Goal: Information Seeking & Learning: Understand process/instructions

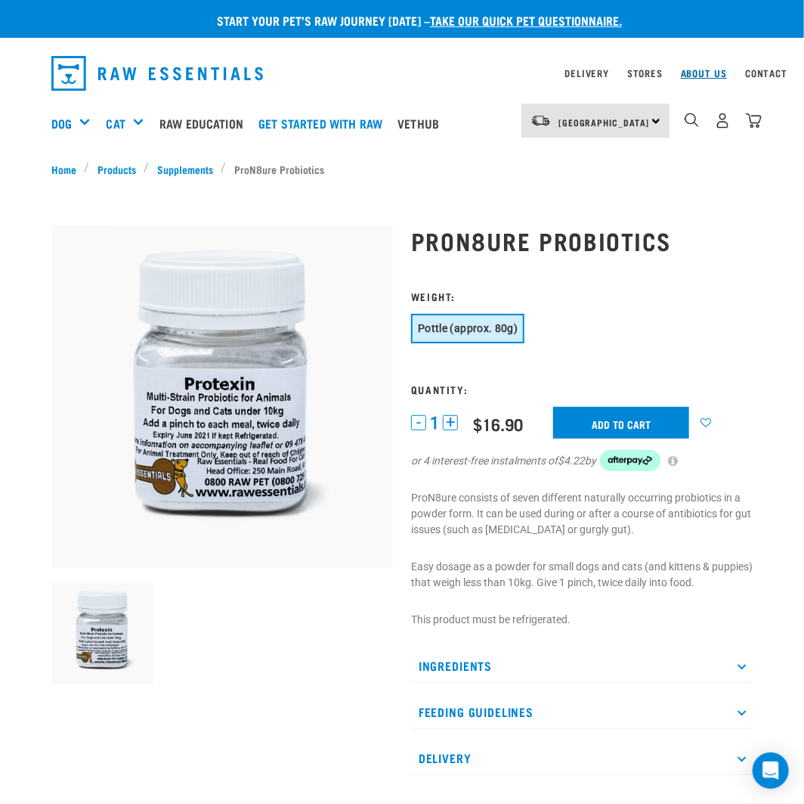
click at [714, 72] on link "About Us" at bounding box center [704, 72] width 46 height 5
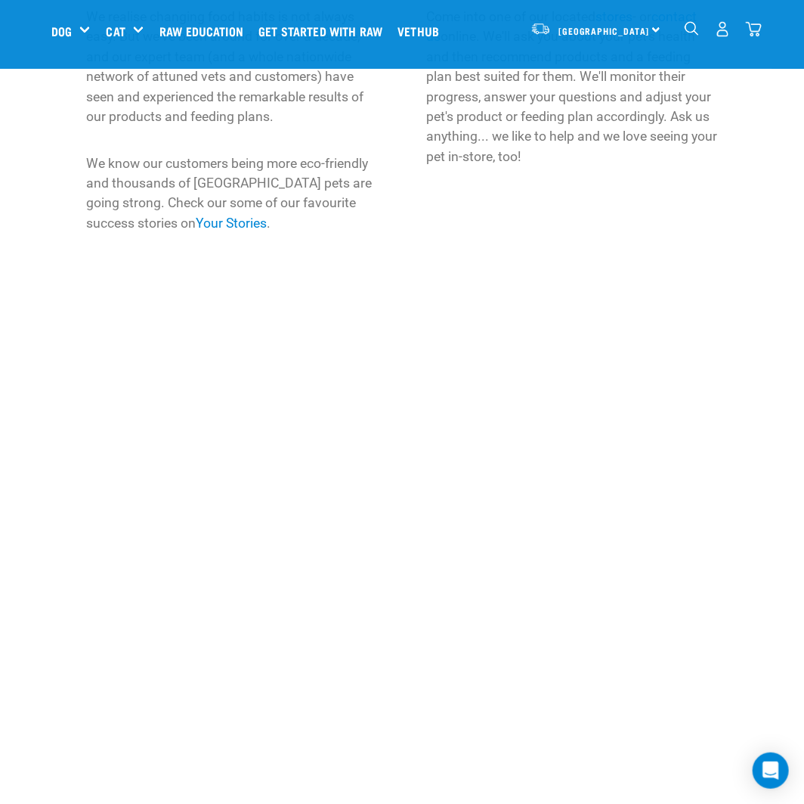
scroll to position [2090, 0]
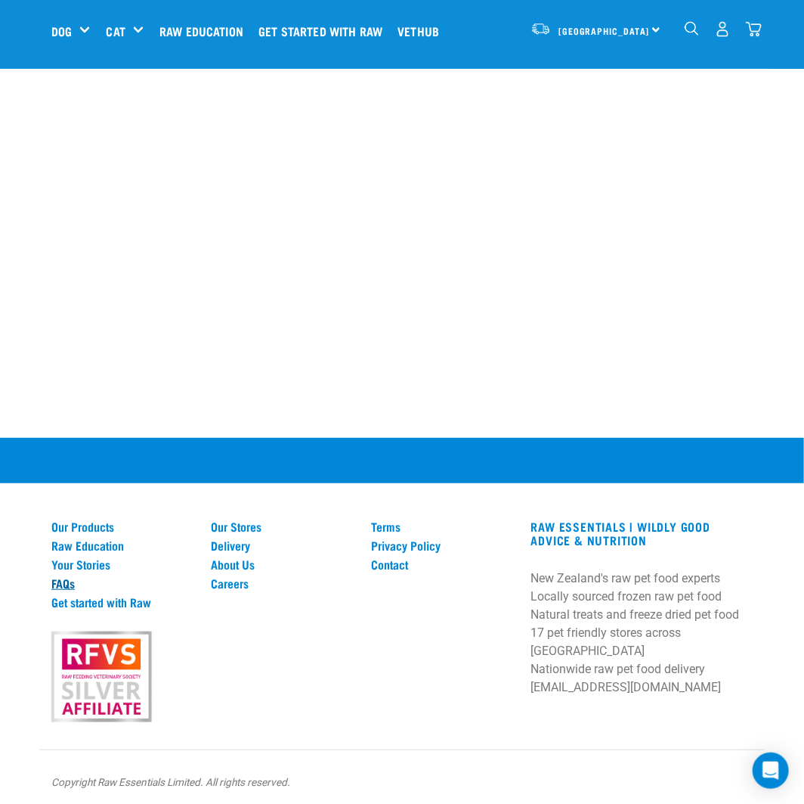
click at [70, 577] on link "FAQs" at bounding box center [122, 583] width 142 height 14
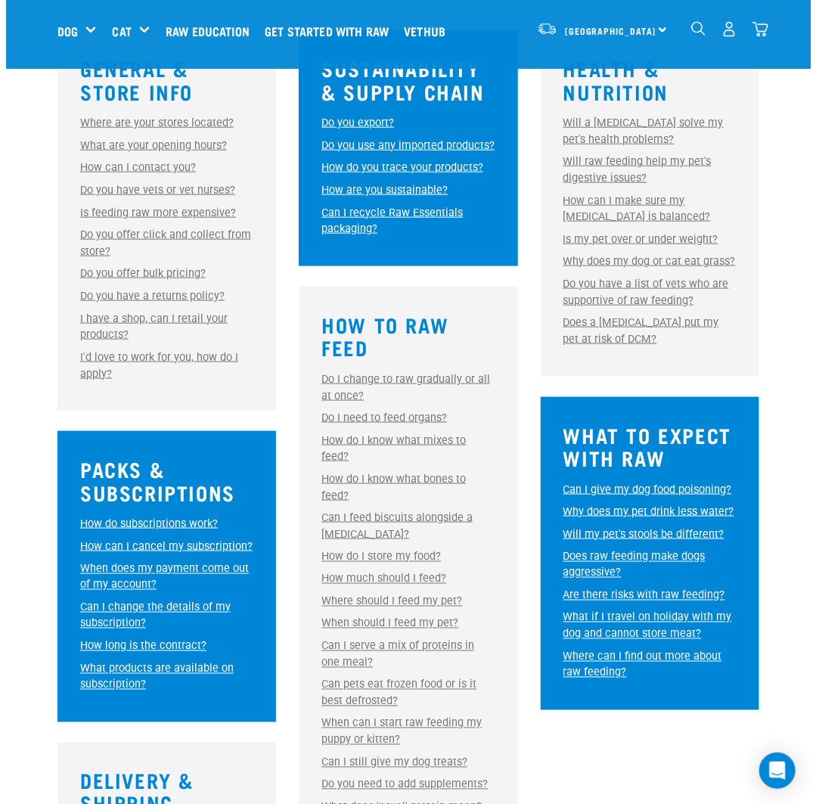
scroll to position [454, 0]
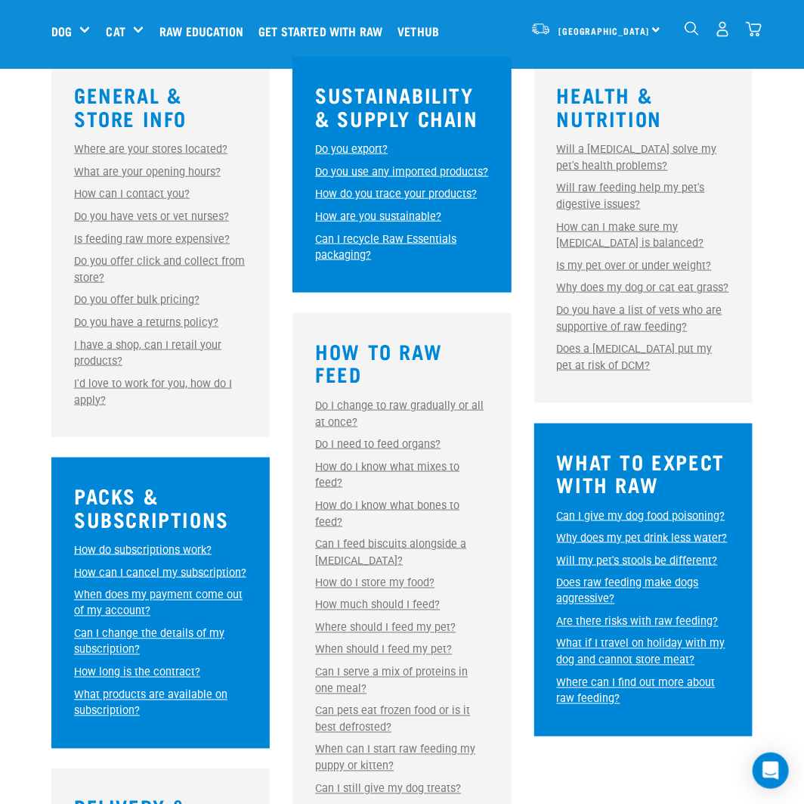
click at [144, 322] on link "Do you have a returns policy?" at bounding box center [146, 322] width 144 height 13
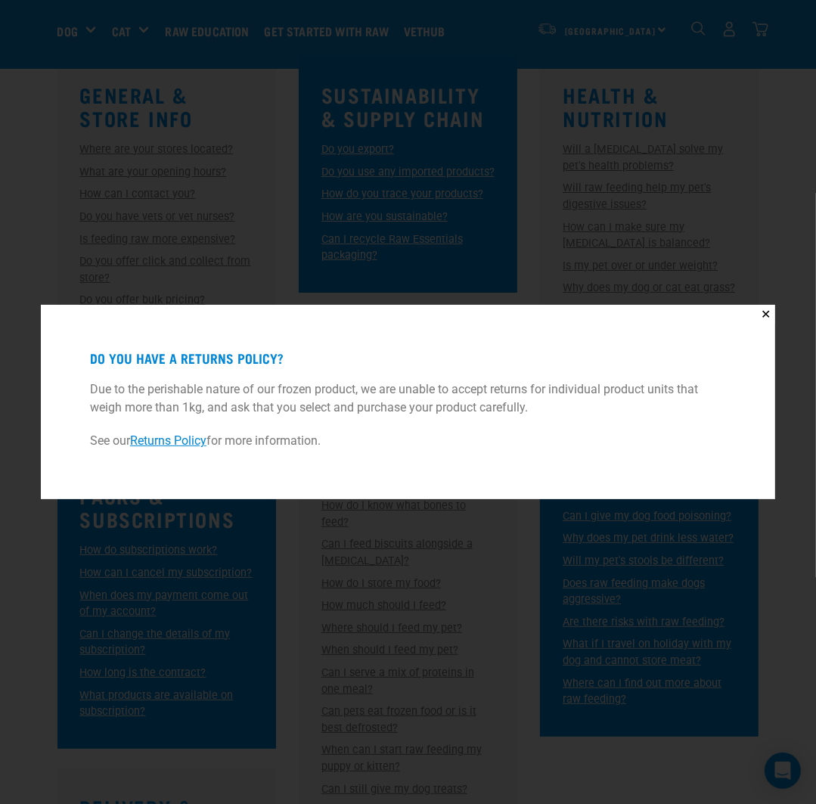
click at [178, 447] on link "Returns Policy" at bounding box center [168, 440] width 76 height 14
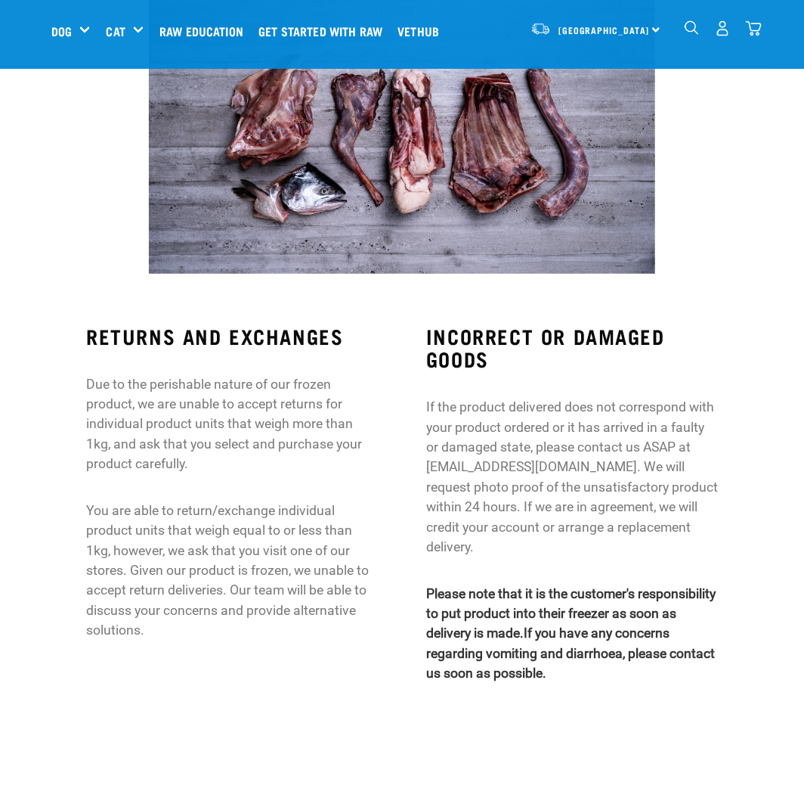
scroll to position [377, 0]
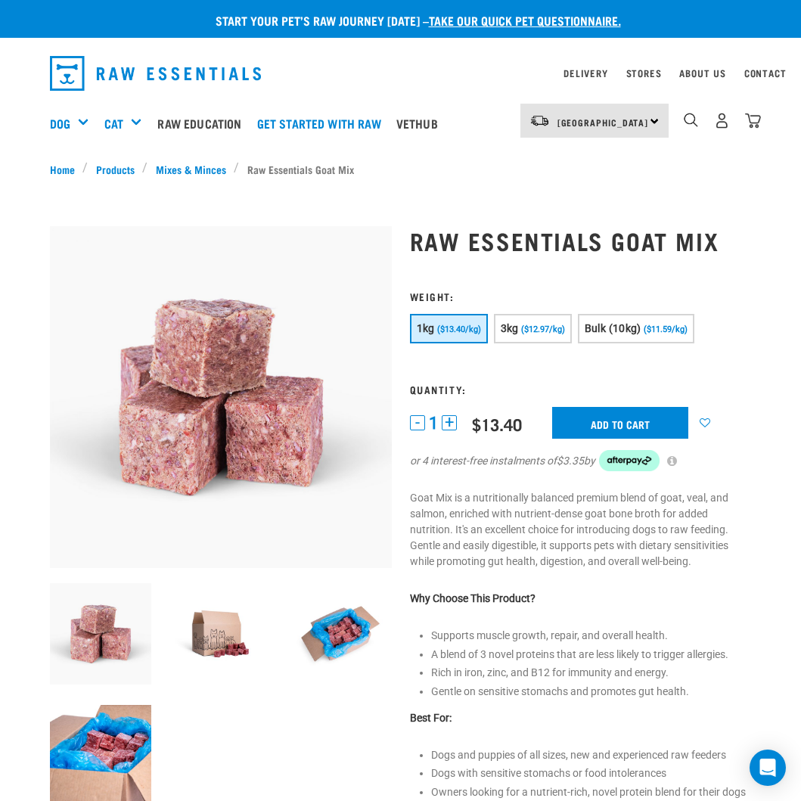
click at [592, 76] on link "Delivery" at bounding box center [585, 72] width 44 height 5
